Goal: Transaction & Acquisition: Purchase product/service

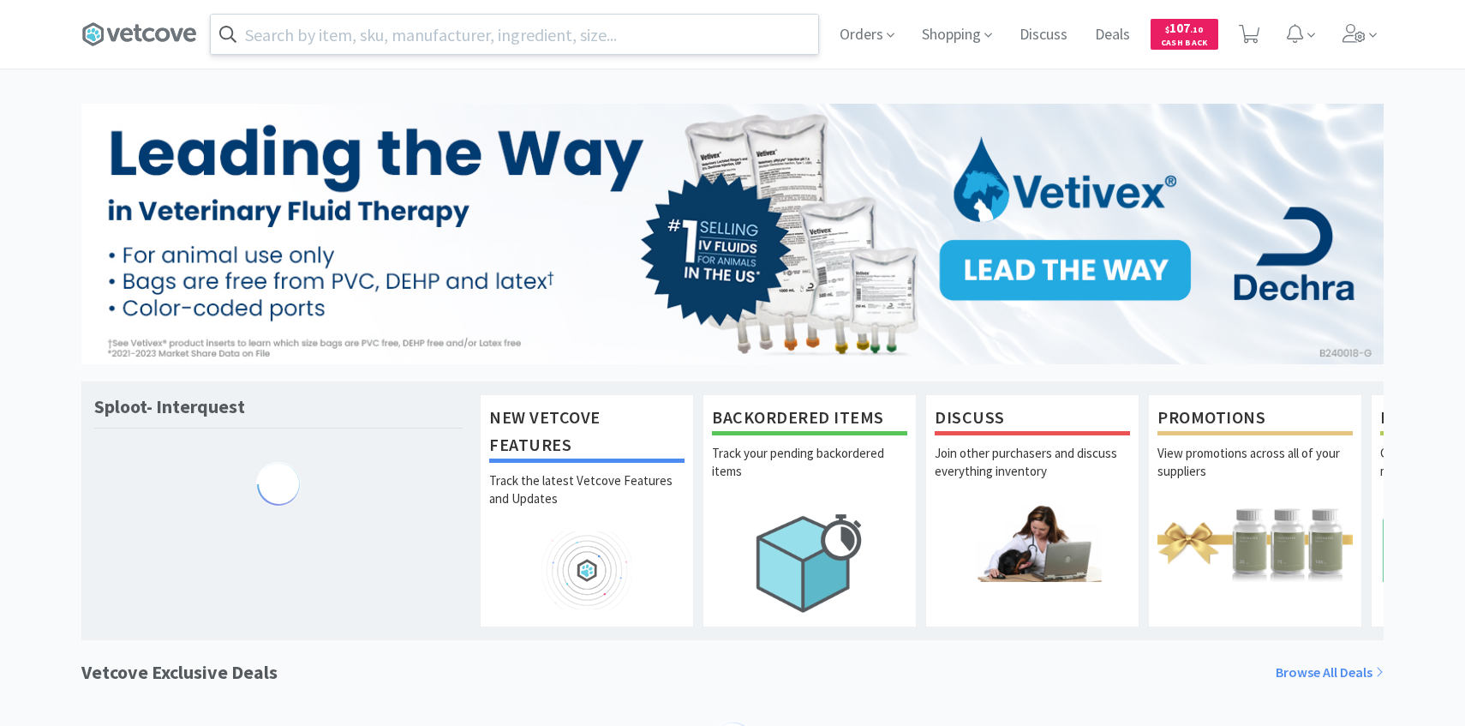
click at [526, 34] on input "text" at bounding box center [515, 34] width 608 height 39
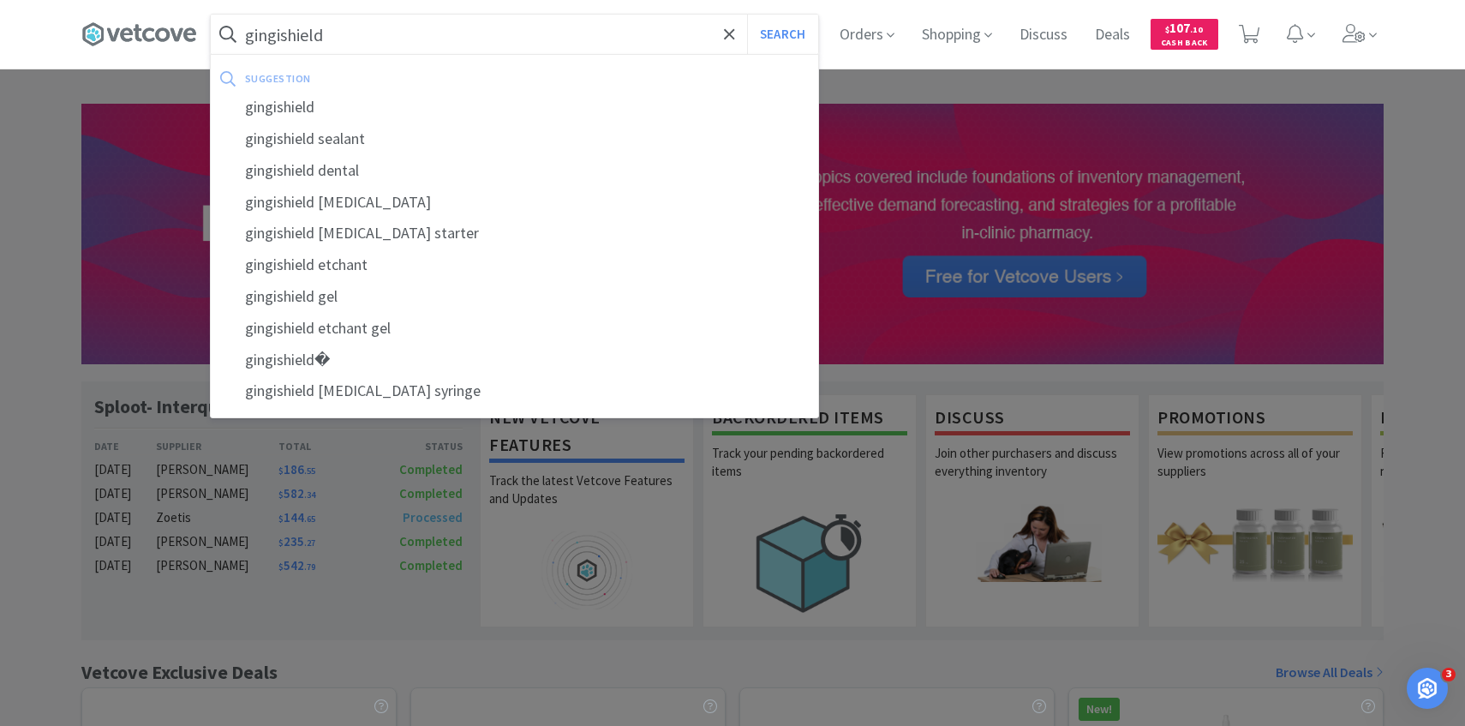
type input "gingishield"
click at [747, 15] on button "Search" at bounding box center [782, 34] width 71 height 39
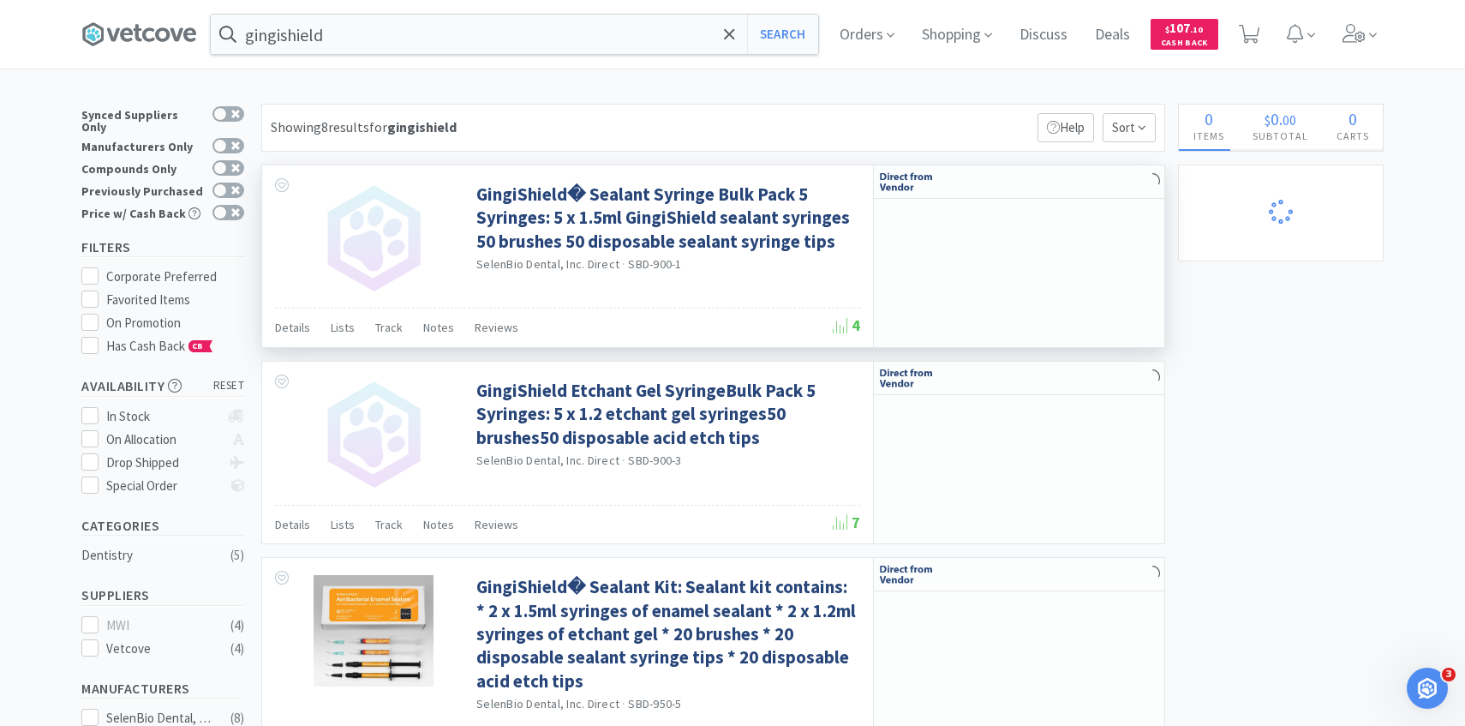
select select "1"
select select "10"
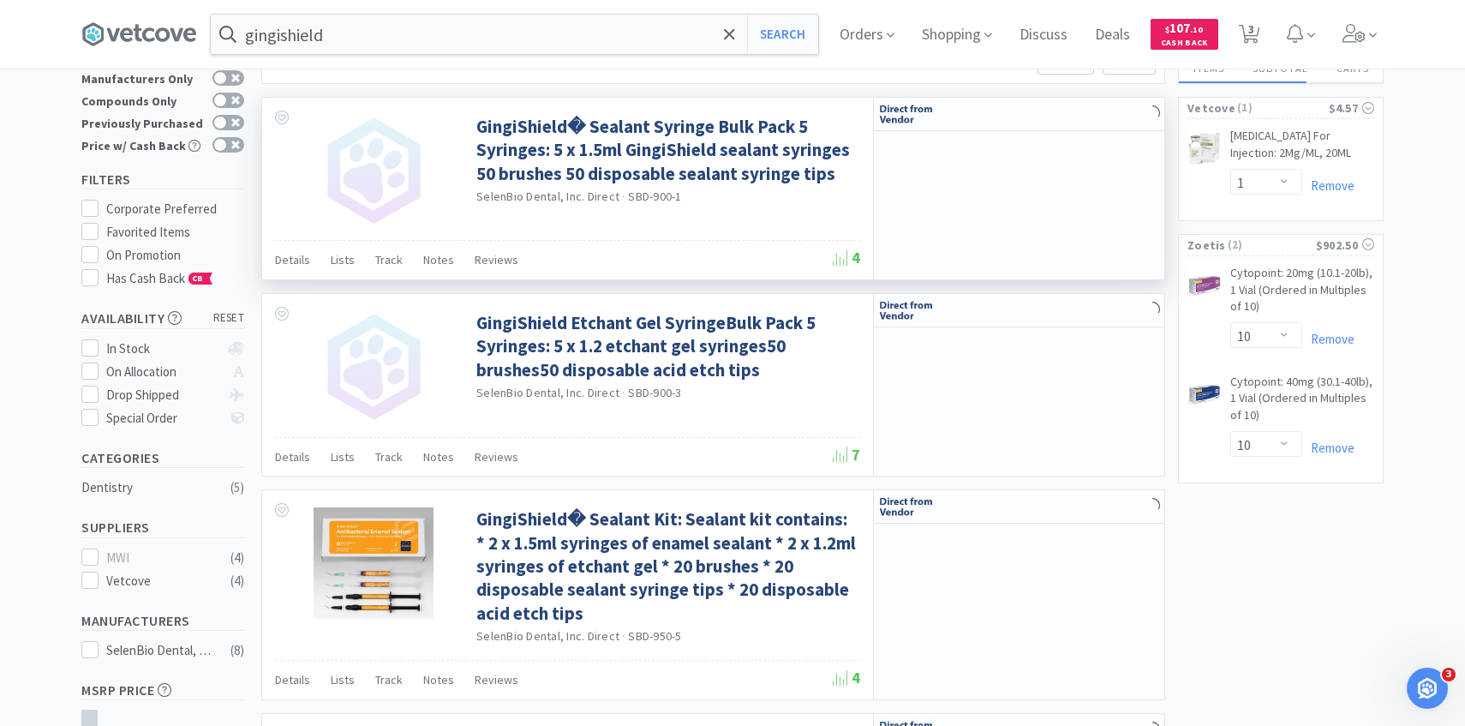
select select "4"
select select "1"
select select "2"
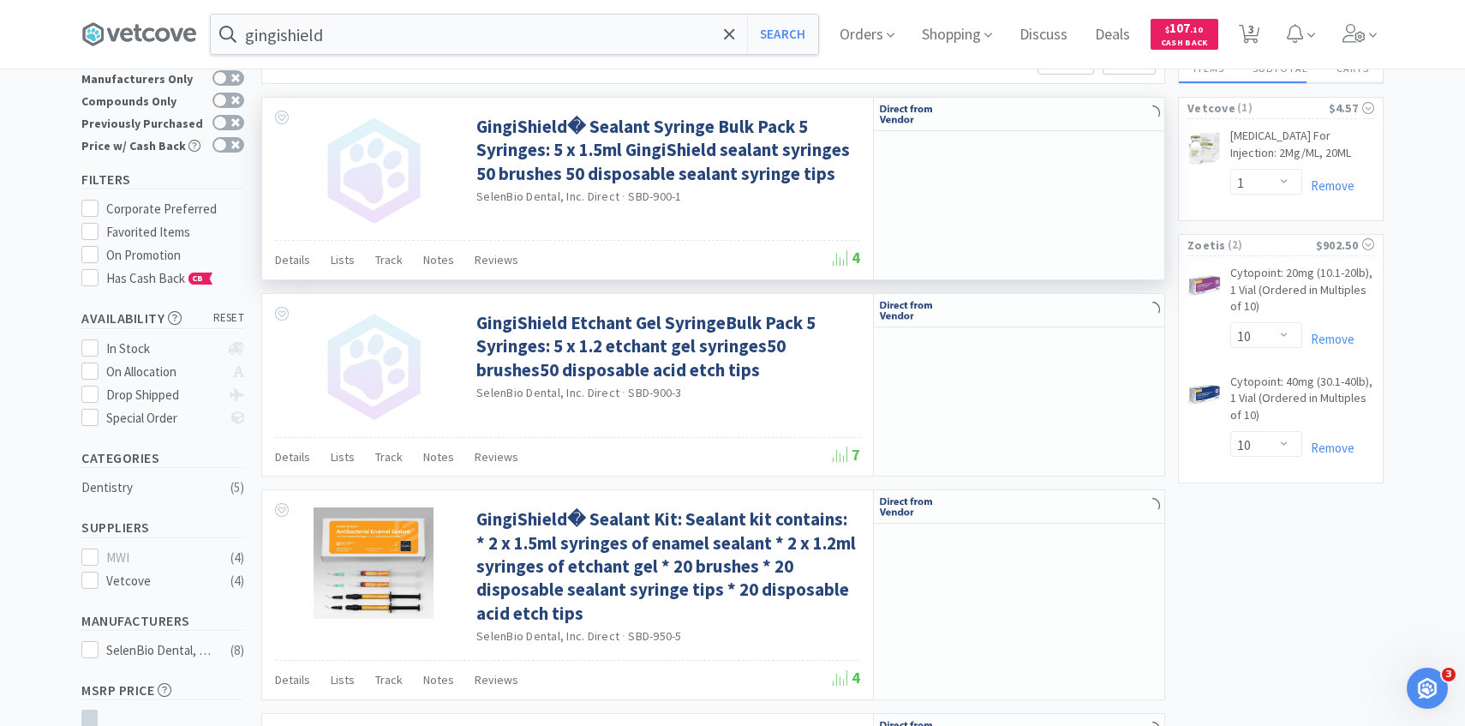
select select "5"
select select "6"
select select "5"
select select "1"
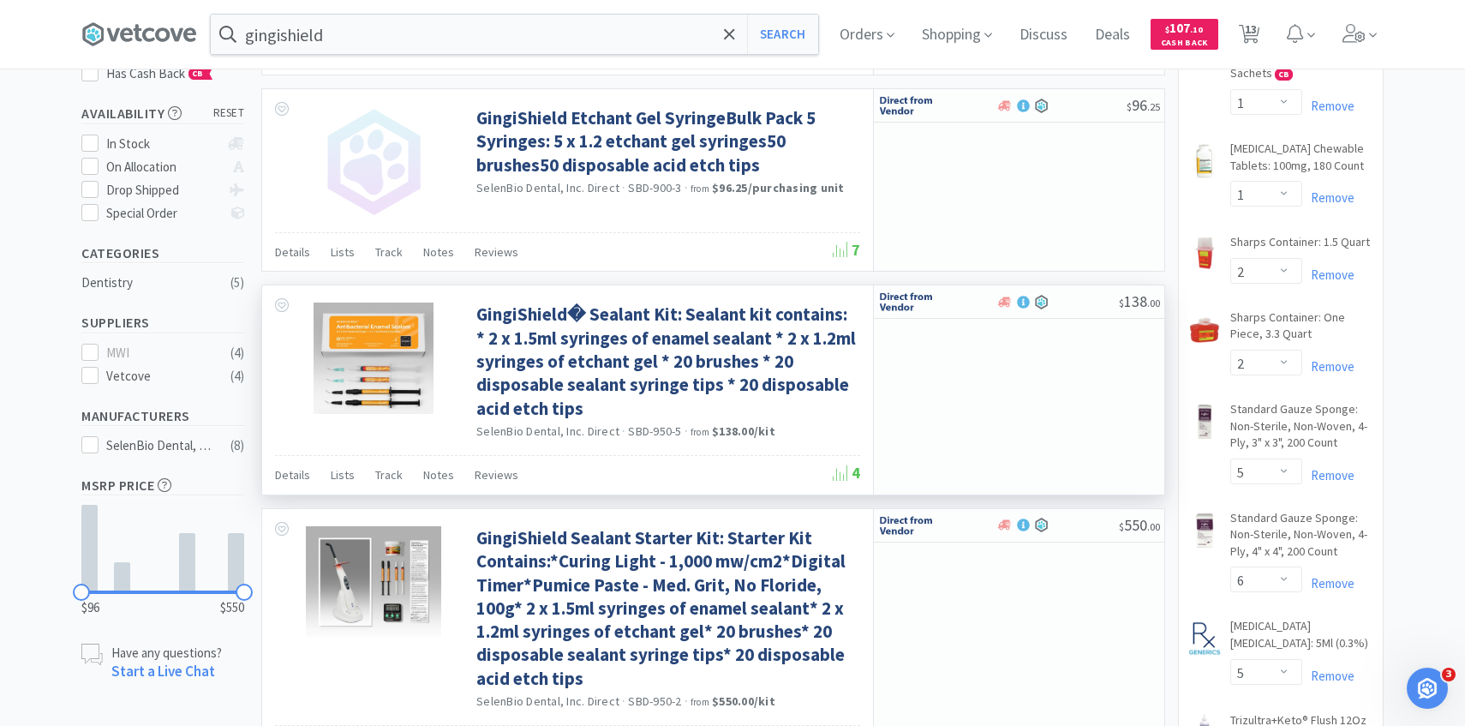
scroll to position [392, 0]
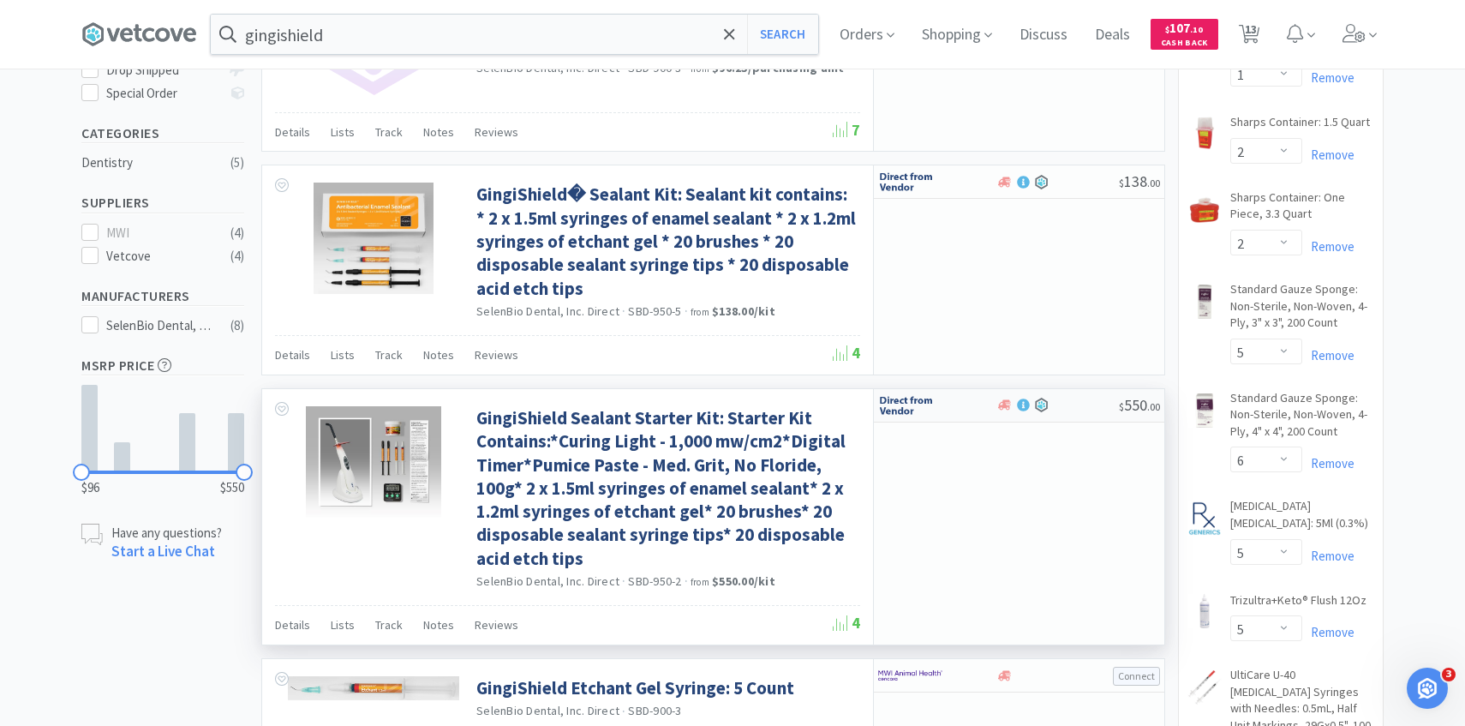
click at [935, 405] on img at bounding box center [910, 405] width 64 height 26
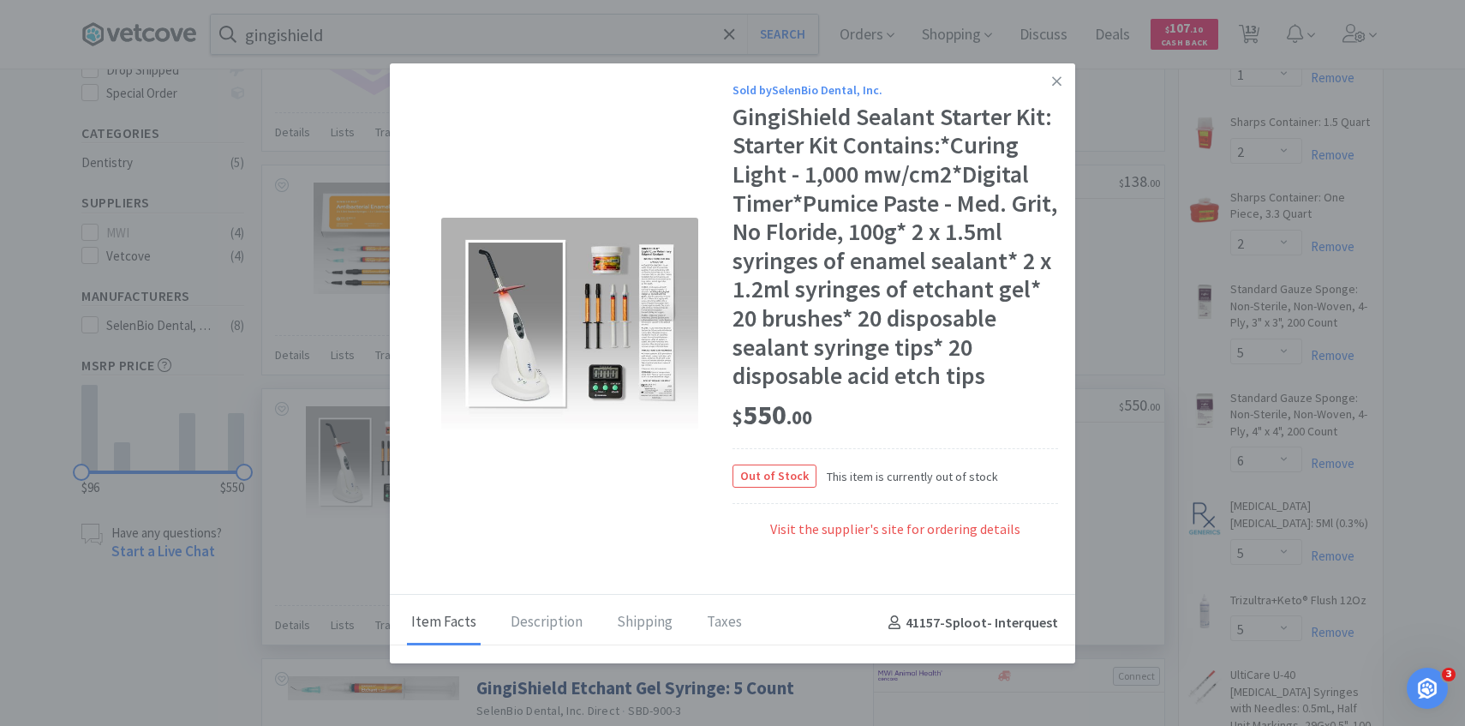
select select "1"
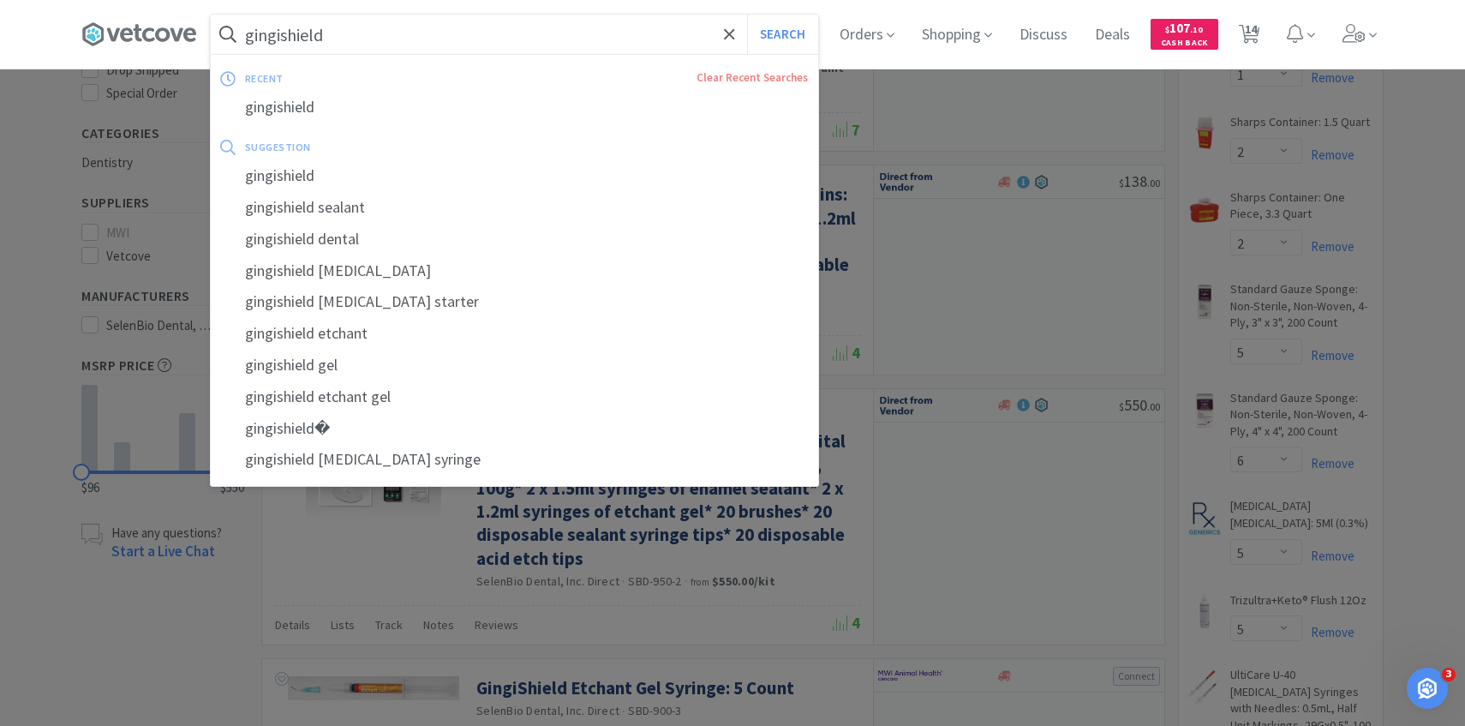
click at [354, 40] on input "gingishield" at bounding box center [515, 34] width 608 height 39
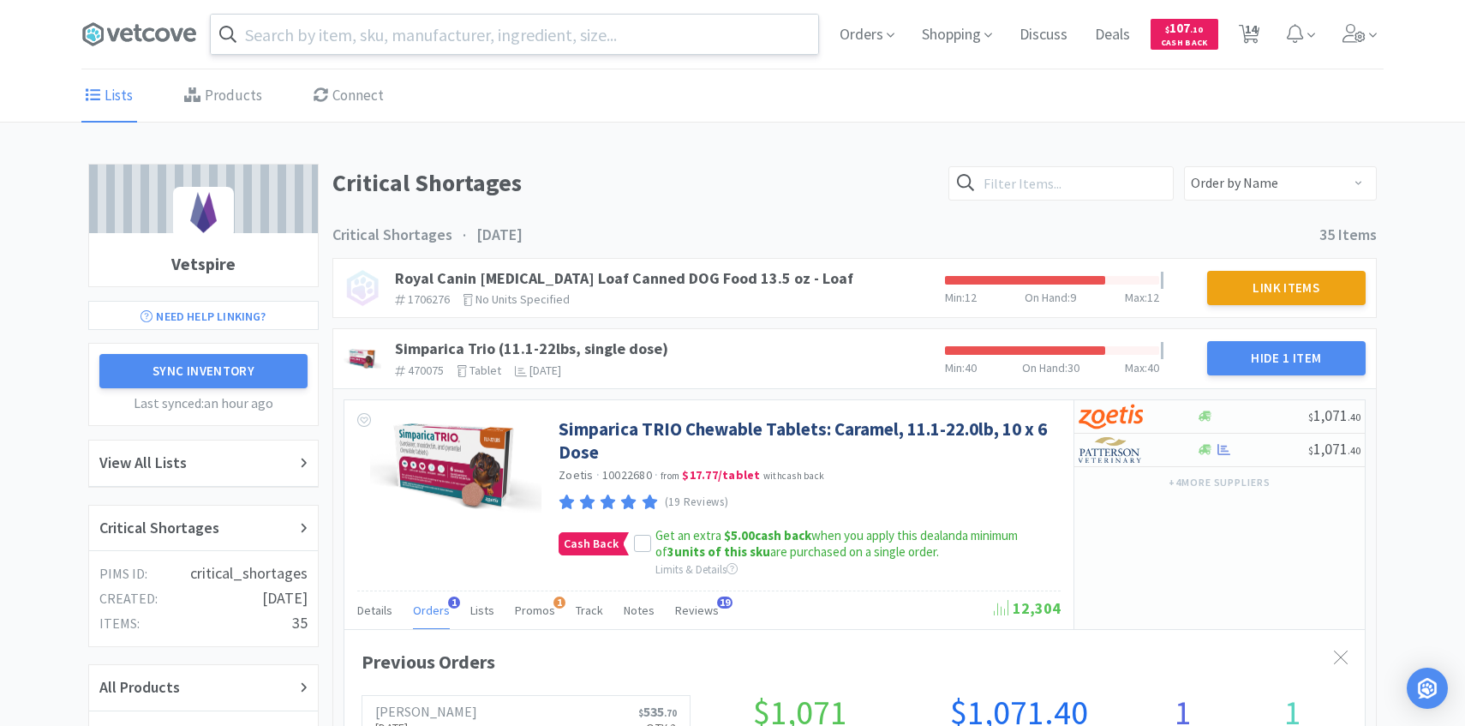
click at [449, 29] on input "text" at bounding box center [515, 34] width 608 height 39
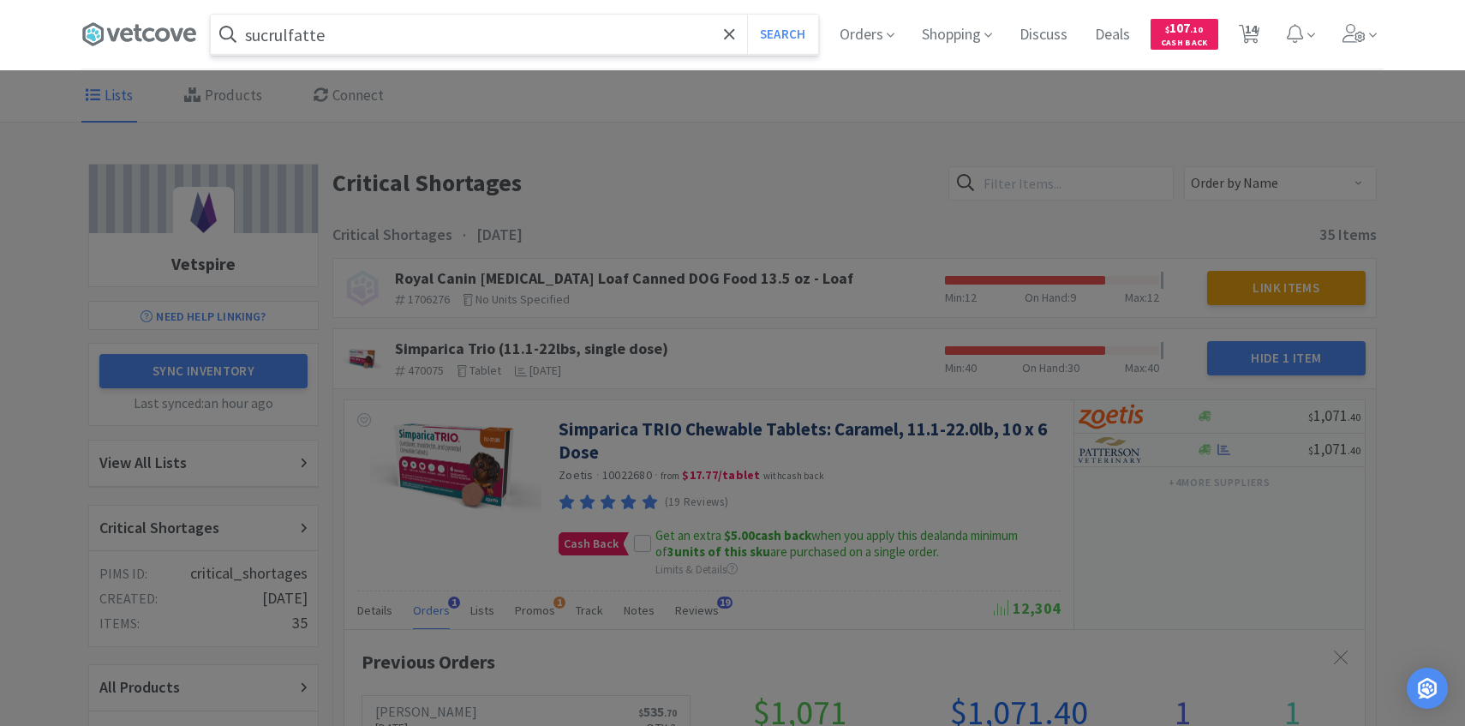
type input "sucrulfatte"
click at [747, 15] on button "Search" at bounding box center [782, 34] width 71 height 39
select select "4"
select select "1"
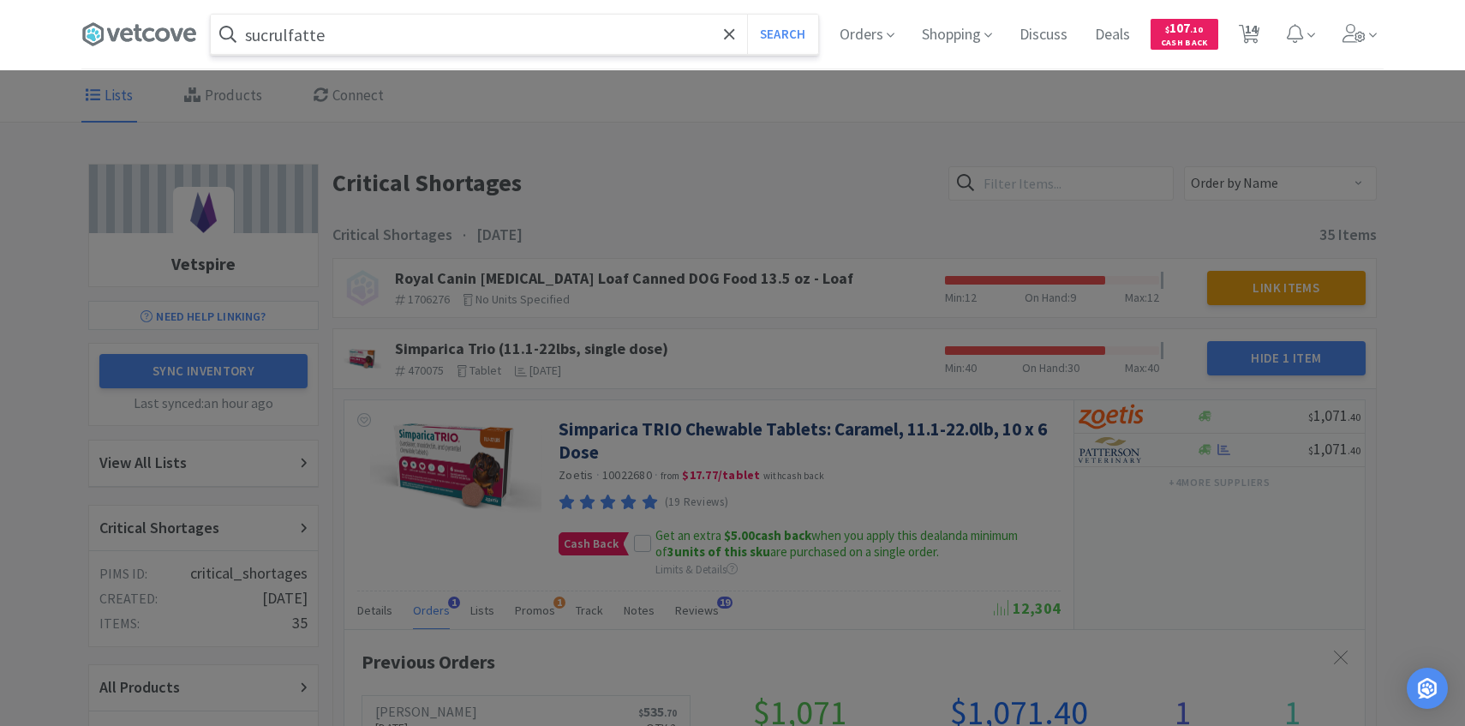
select select "2"
select select "5"
select select "6"
select select "5"
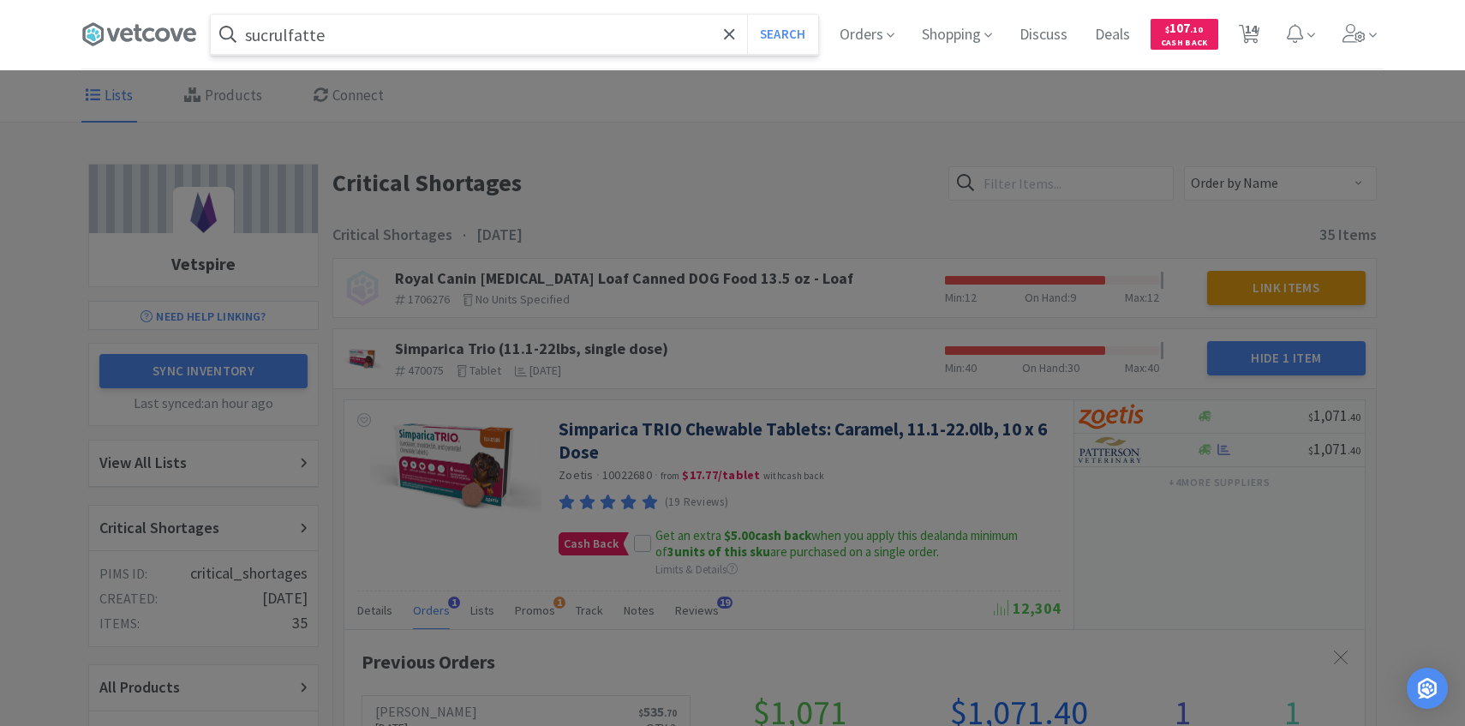
select select "5"
select select "1"
select select "10"
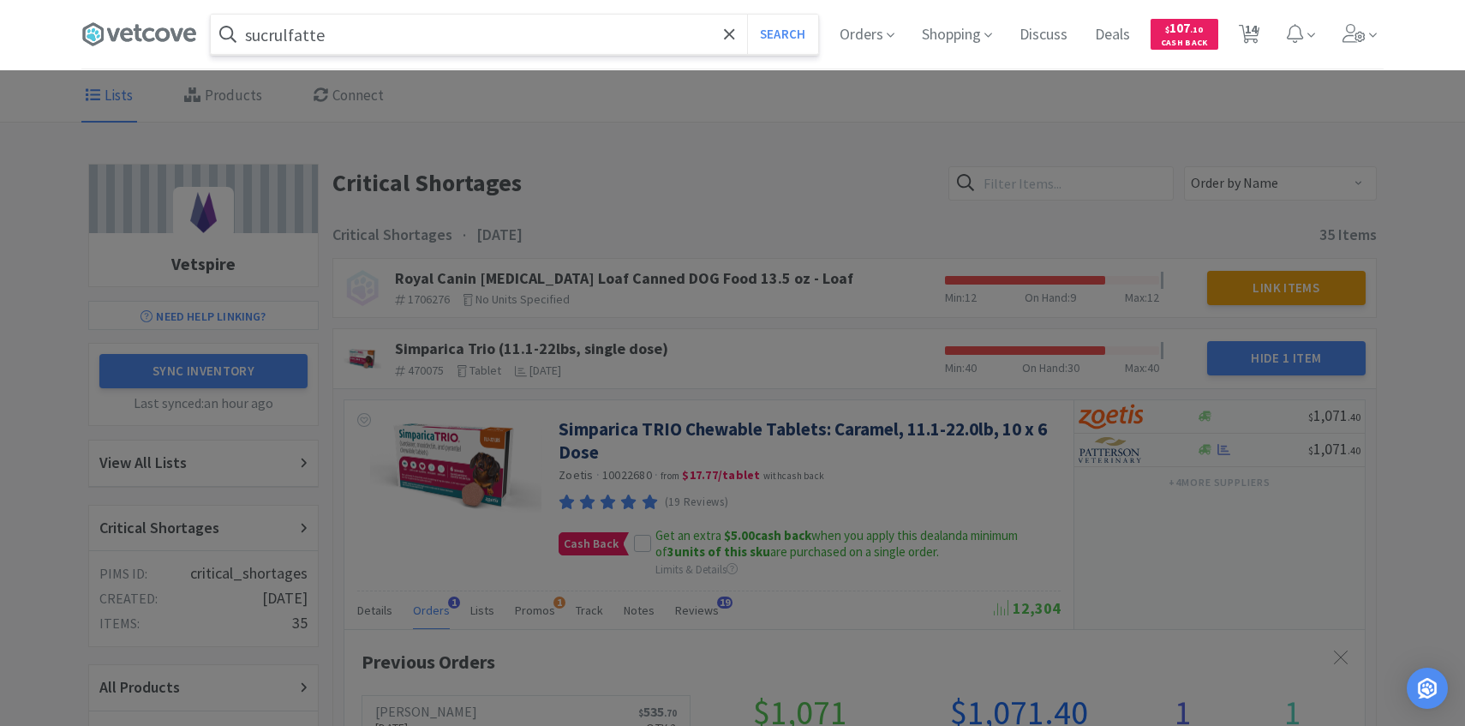
select select "10"
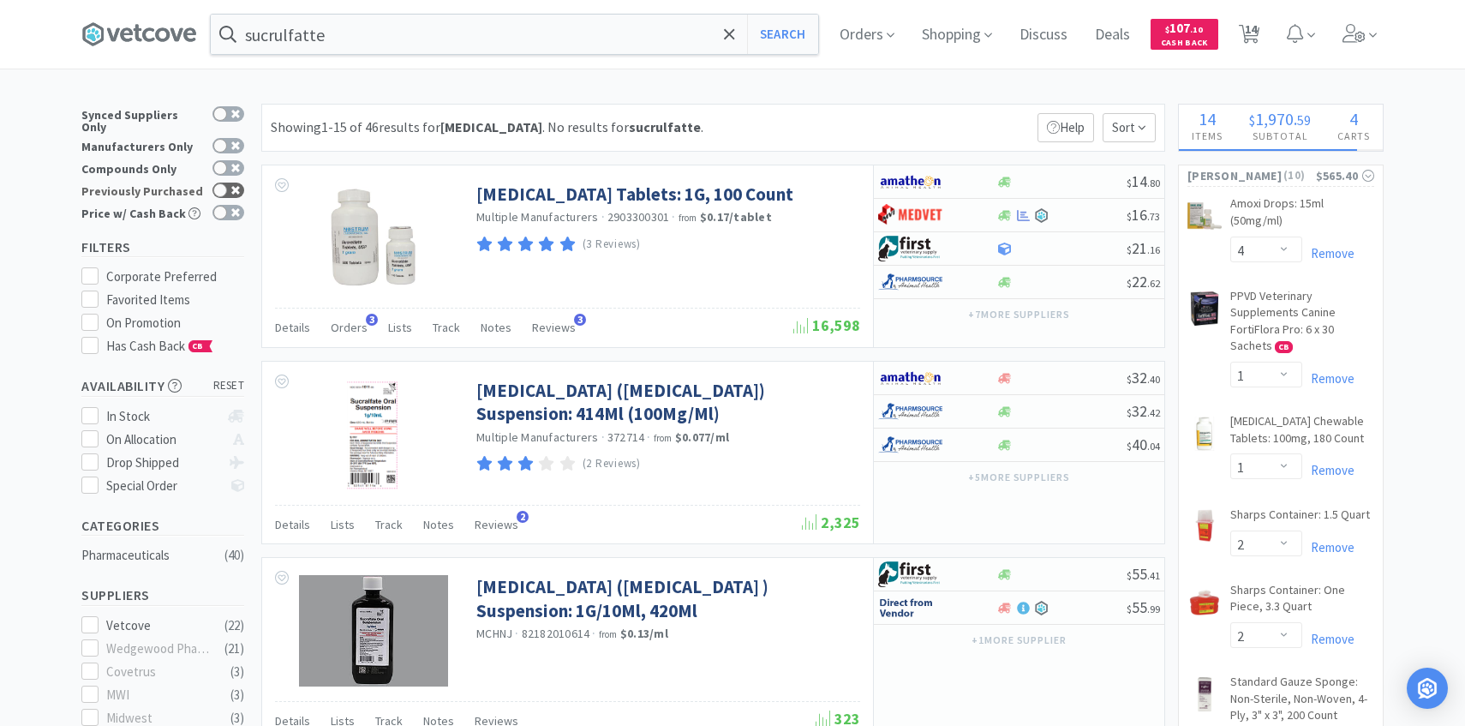
click at [231, 186] on icon at bounding box center [235, 190] width 9 height 9
checkbox input "true"
